Goal: Task Accomplishment & Management: Use online tool/utility

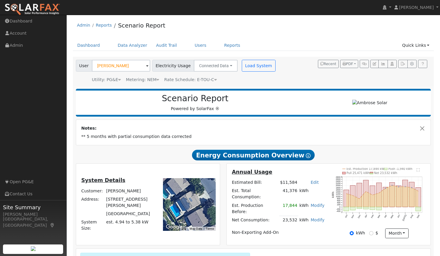
scroll to position [27, 0]
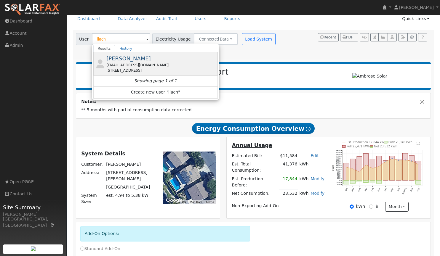
click at [123, 61] on span "[PERSON_NAME]" at bounding box center [128, 58] width 44 height 6
type input "[PERSON_NAME]"
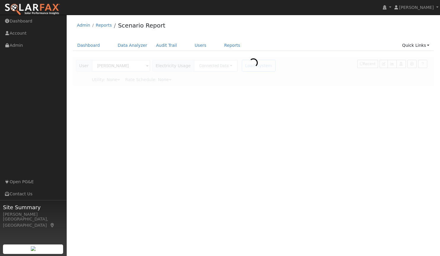
scroll to position [0, 0]
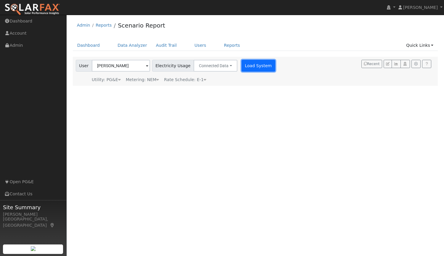
click at [247, 68] on button "Load System" at bounding box center [259, 66] width 34 height 12
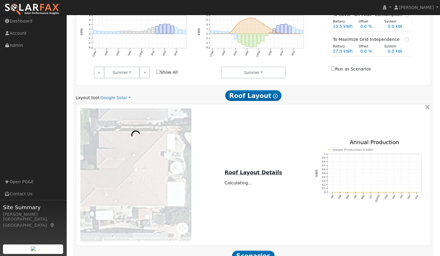
scroll to position [242, 0]
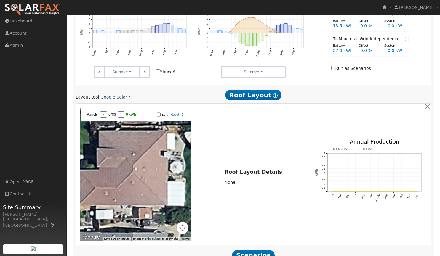
click at [117, 99] on link "Google Solar" at bounding box center [115, 97] width 30 height 6
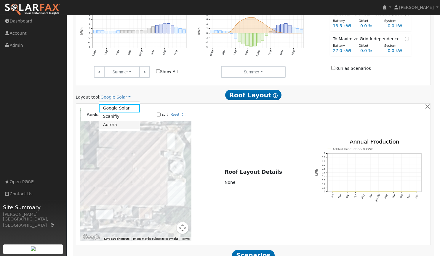
click at [111, 126] on link "Aurora" at bounding box center [119, 125] width 41 height 8
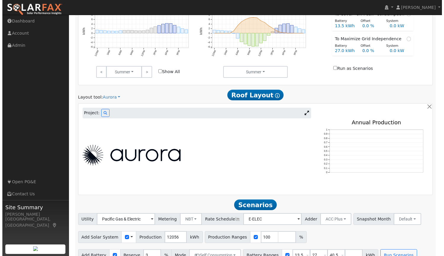
scroll to position [254, 0]
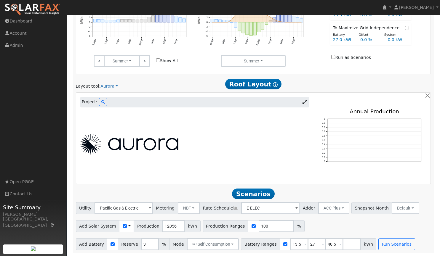
click at [196, 134] on div at bounding box center [194, 144] width 235 height 21
click at [101, 101] on icon at bounding box center [103, 102] width 4 height 4
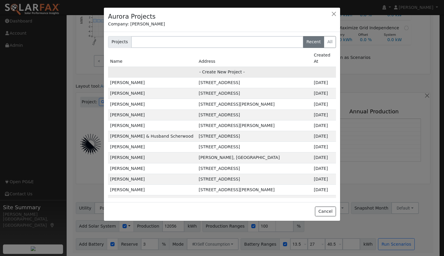
click at [222, 67] on td "- Create New Project -" at bounding box center [222, 72] width 228 height 11
type input "[PERSON_NAME]"
type input "[STREET_ADDRESS]"
type input "Lincoln"
type input "CA"
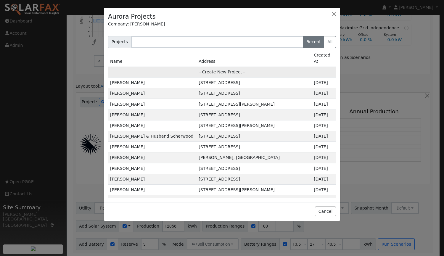
type input "95648"
type input "Design"
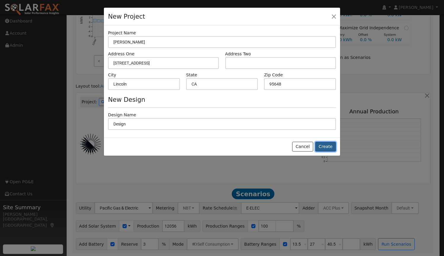
click at [327, 147] on button "Create" at bounding box center [325, 147] width 21 height 10
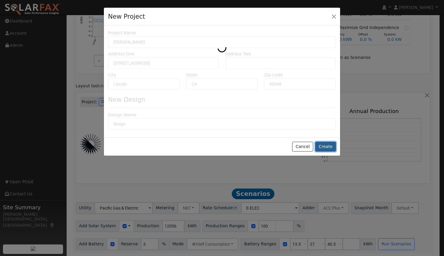
scroll to position [244, 0]
click at [329, 147] on button "Create" at bounding box center [325, 147] width 21 height 10
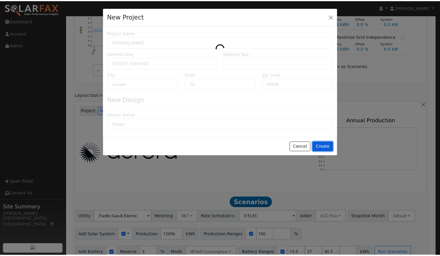
scroll to position [254, 0]
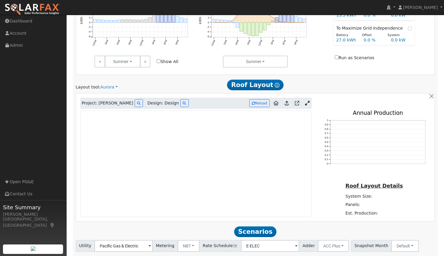
type input "0"
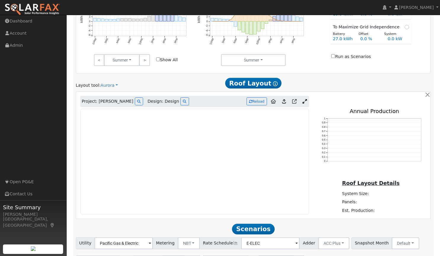
click at [304, 101] on icon at bounding box center [304, 101] width 4 height 4
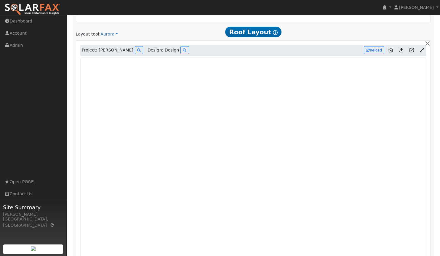
scroll to position [304, 0]
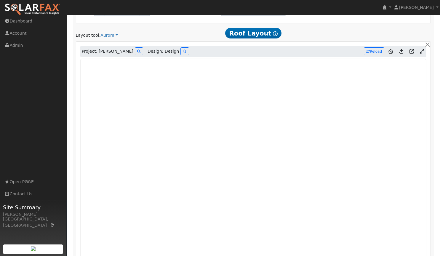
click at [401, 53] on icon at bounding box center [401, 51] width 4 height 4
click at [378, 50] on button "Reload" at bounding box center [374, 51] width 20 height 8
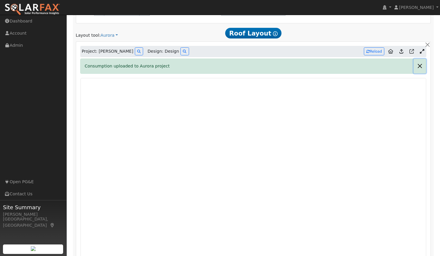
click at [418, 68] on button "button" at bounding box center [419, 66] width 12 height 15
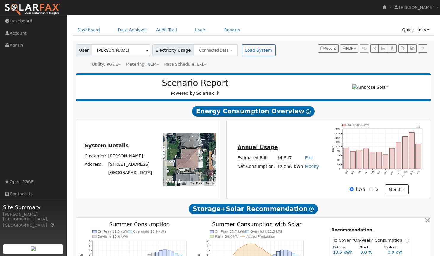
scroll to position [0, 0]
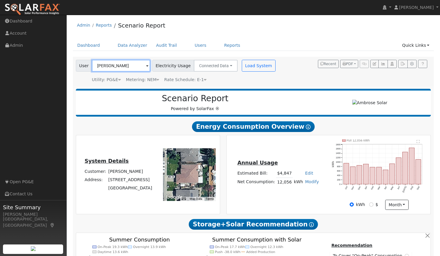
click at [122, 65] on input "[PERSON_NAME]" at bounding box center [121, 66] width 58 height 12
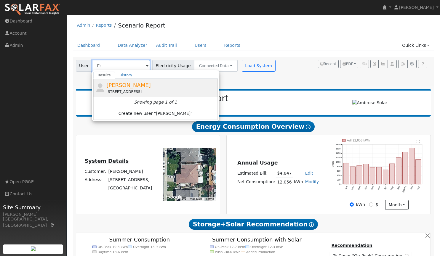
type input "F"
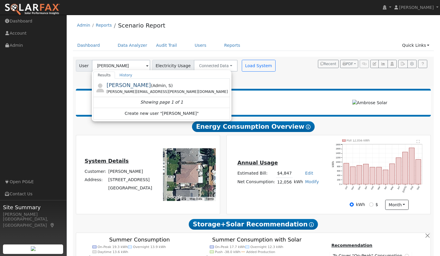
click at [245, 29] on div "Admin Reports Scenario Report" at bounding box center [253, 27] width 361 height 18
type input "[PERSON_NAME]"
